Goal: Find specific page/section: Find specific page/section

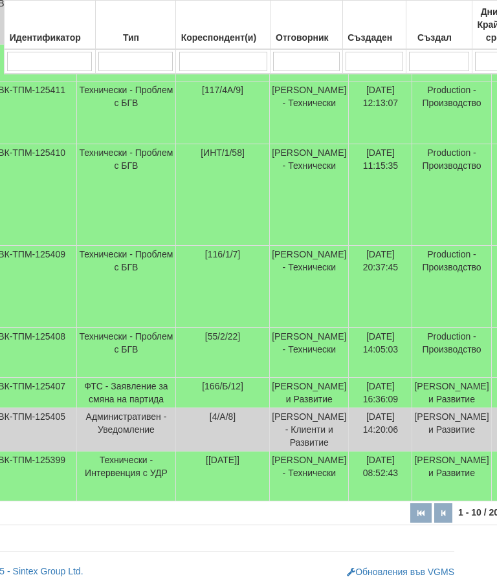
scroll to position [536, 0]
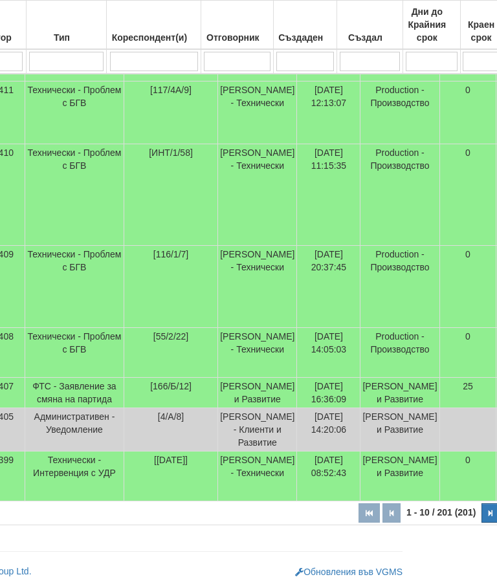
click at [482, 511] on button "button" at bounding box center [491, 513] width 18 height 19
select select "2"
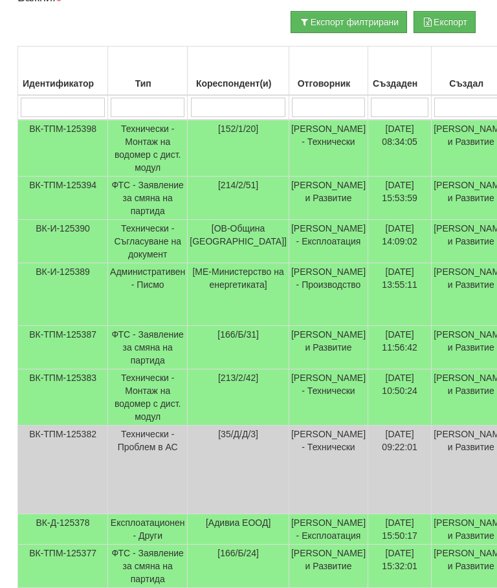
scroll to position [291, 2]
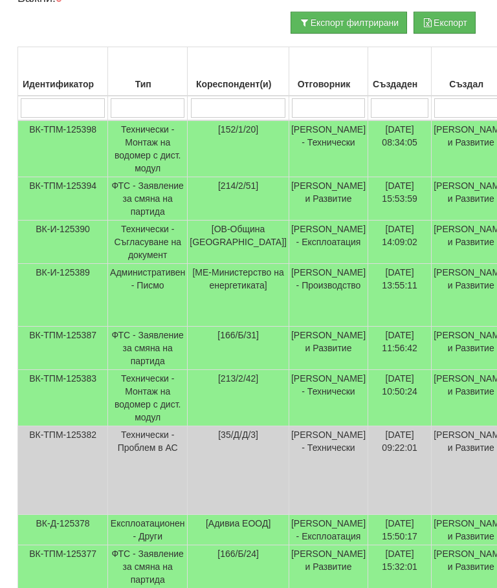
click at [326, 100] on input "search" at bounding box center [328, 107] width 73 height 19
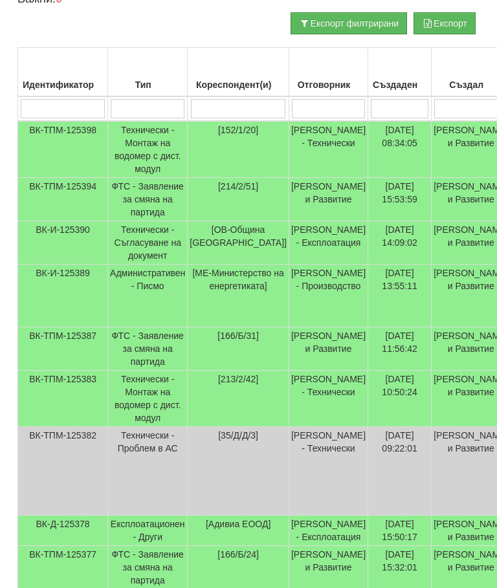
type input "П"
select select "1"
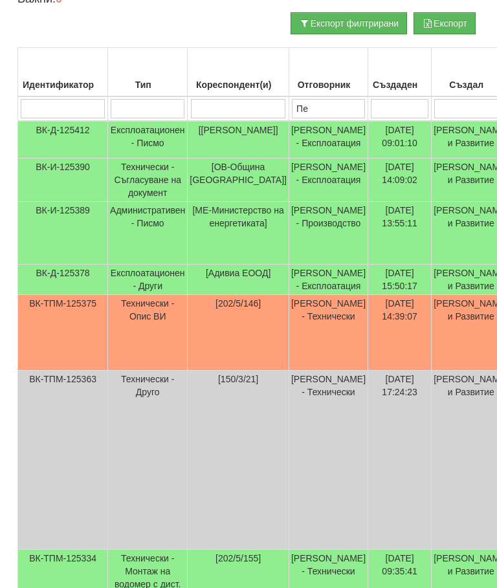
type input "Пет"
type input "Петъ"
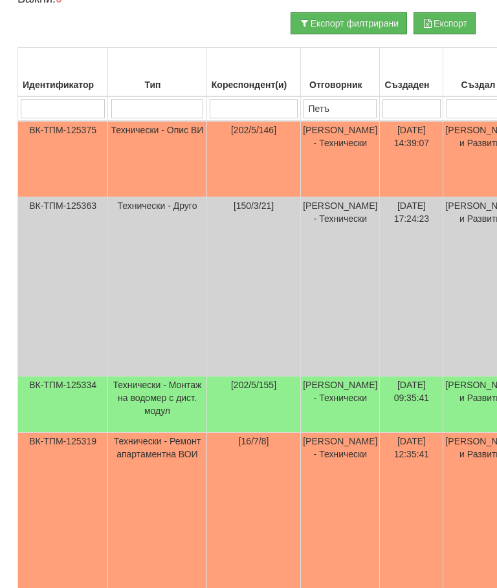
type input "Петъ"
type input "Петър"
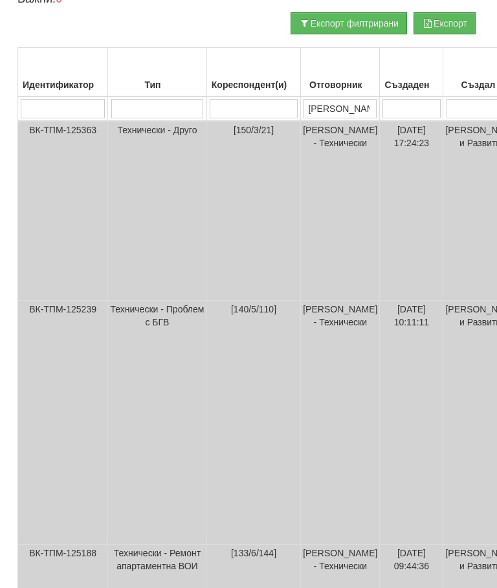
type input "Петър"
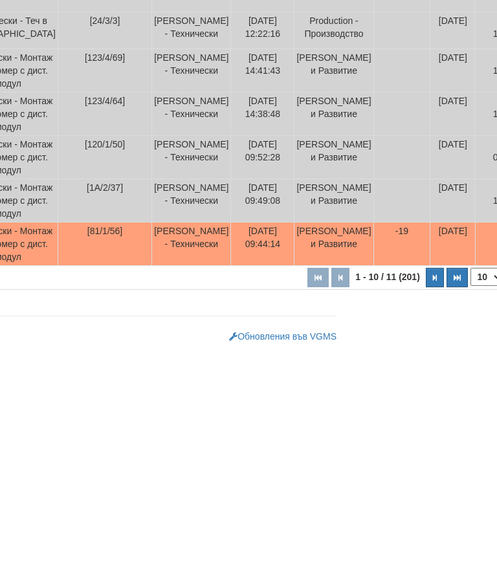
scroll to position [842, 221]
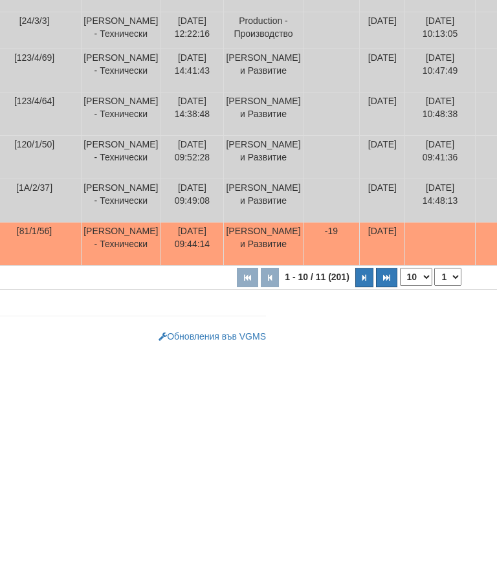
type input "Петър"
click at [363, 510] on icon "button" at bounding box center [365, 513] width 4 height 7
select select "2"
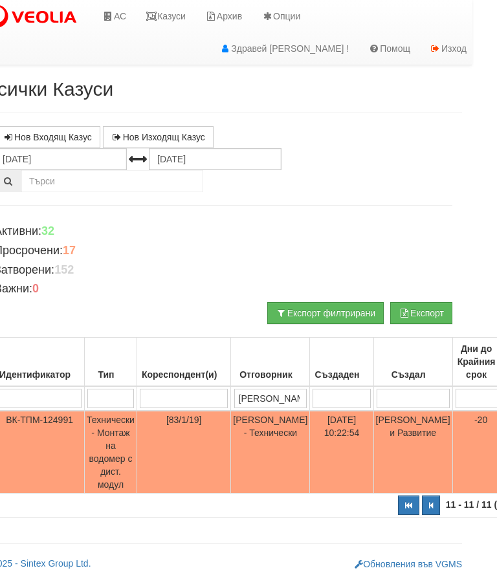
scroll to position [0, 0]
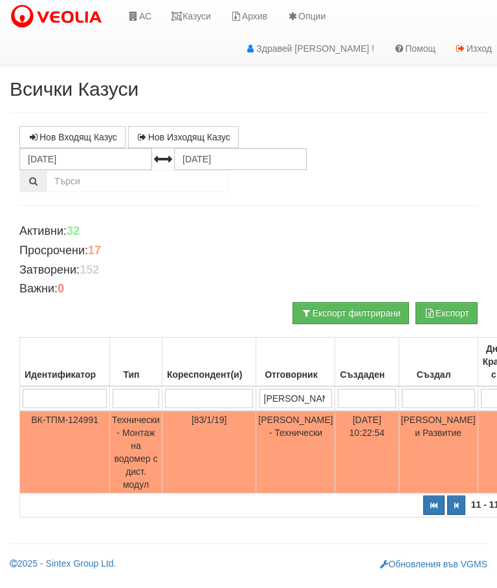
click at [206, 17] on link "Казуси" at bounding box center [191, 16] width 60 height 32
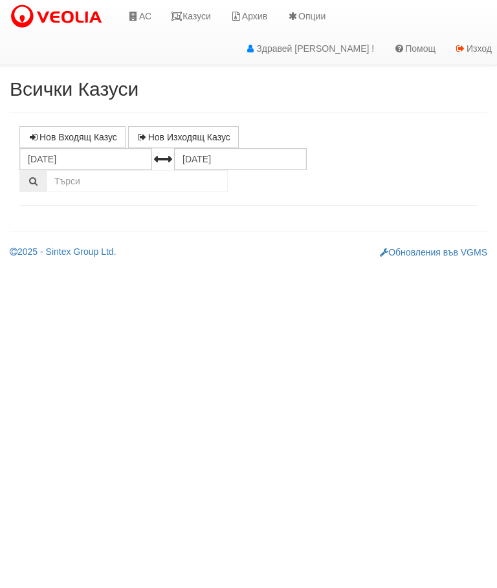
select select "10"
select select "1"
